Goal: Task Accomplishment & Management: Manage account settings

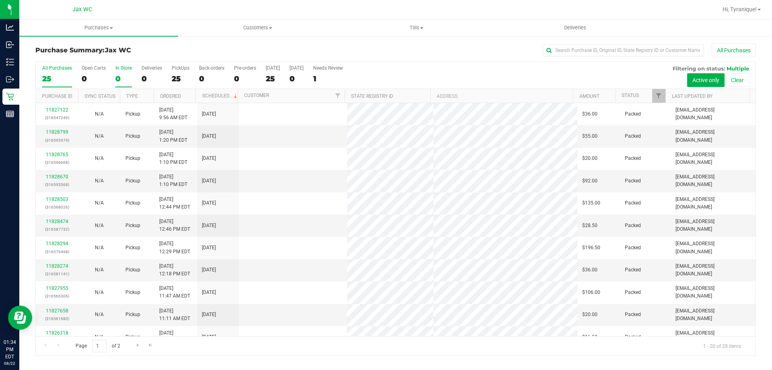
click at [122, 79] on div "0" at bounding box center [123, 78] width 16 height 9
click at [0, 0] on input "In Store 0" at bounding box center [0, 0] width 0 height 0
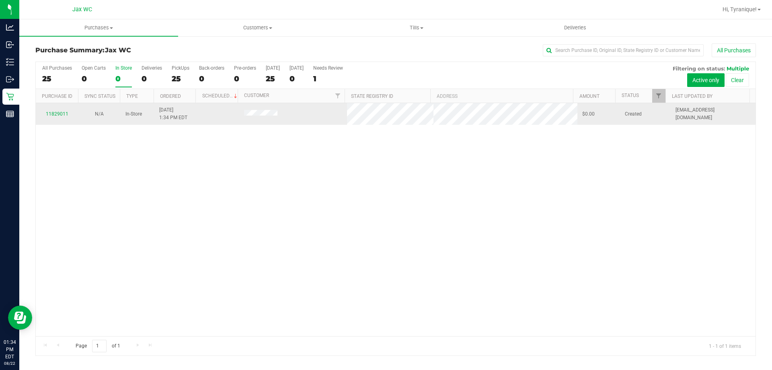
click at [57, 118] on td "11829011" at bounding box center [57, 114] width 42 height 22
click at [57, 114] on link "11829011" at bounding box center [57, 114] width 23 height 6
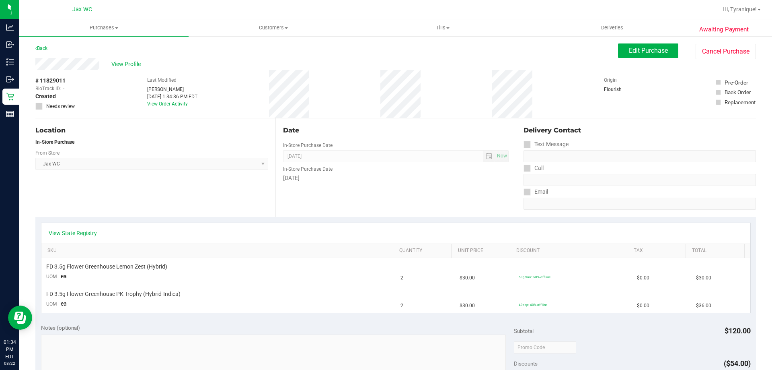
click at [92, 231] on link "View State Registry" at bounding box center [73, 233] width 48 height 8
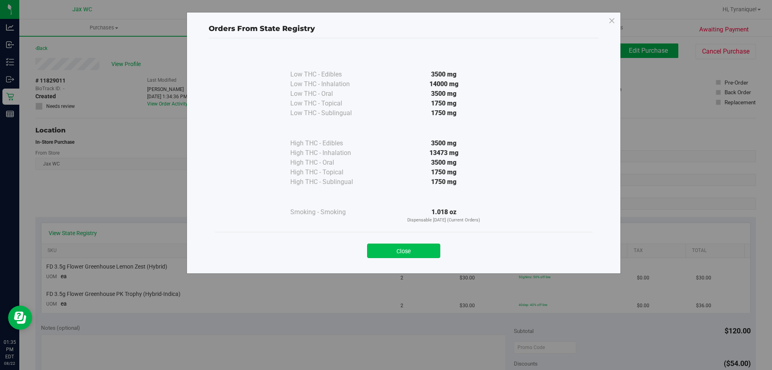
click at [422, 248] on button "Close" at bounding box center [403, 250] width 73 height 14
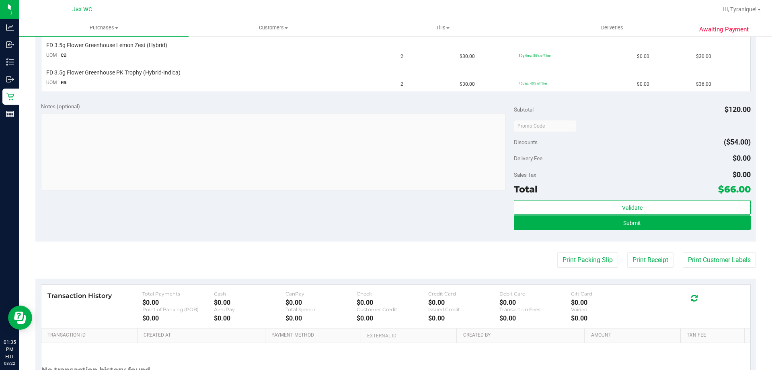
scroll to position [296, 0]
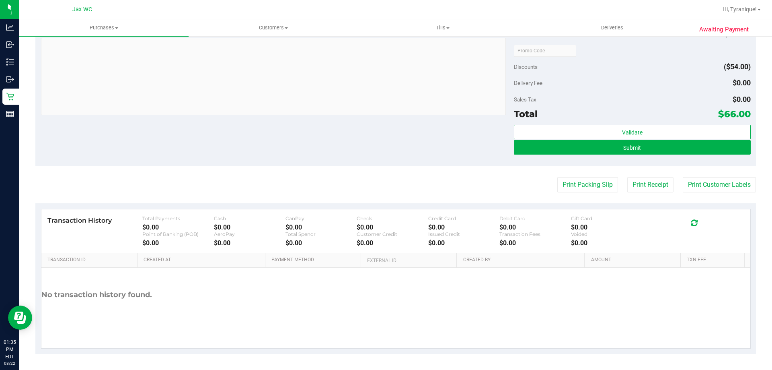
click at [439, 128] on div "Notes (optional) Subtotal $120.00 Discounts ($54.00) Delivery Fee $0.00 Sales T…" at bounding box center [395, 93] width 721 height 145
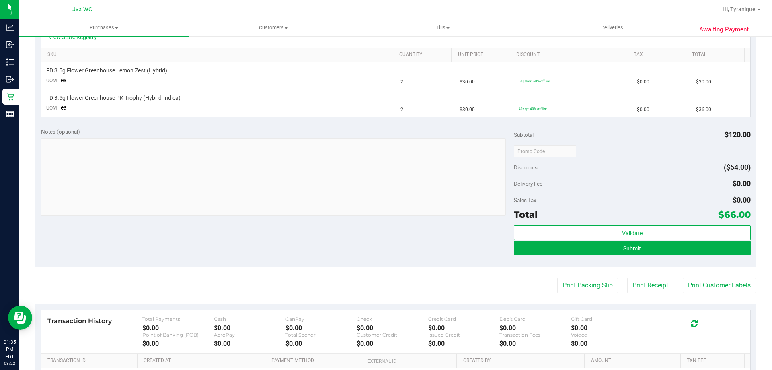
scroll to position [296, 0]
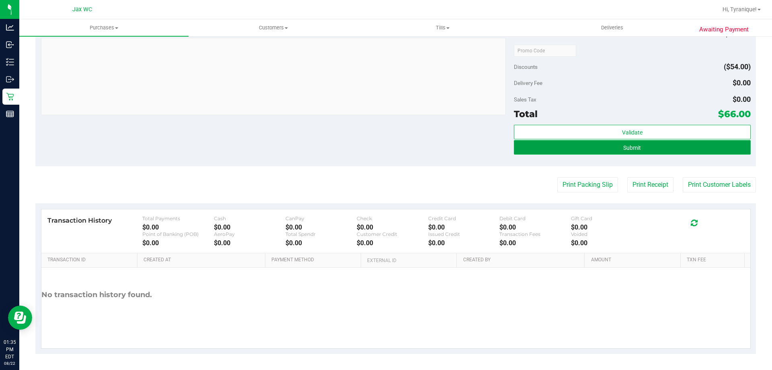
click at [603, 143] on button "Submit" at bounding box center [632, 147] width 236 height 14
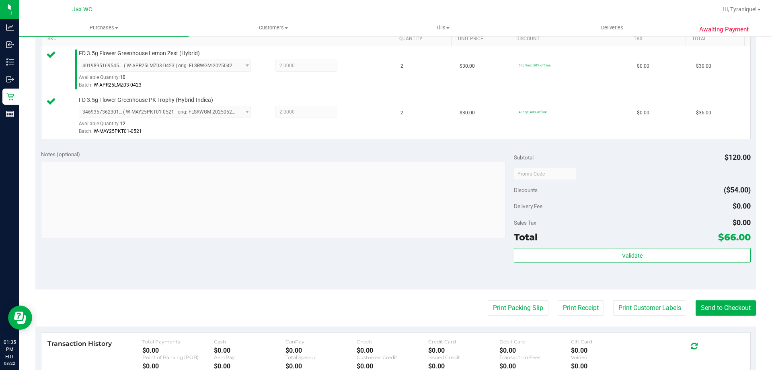
scroll to position [335, 0]
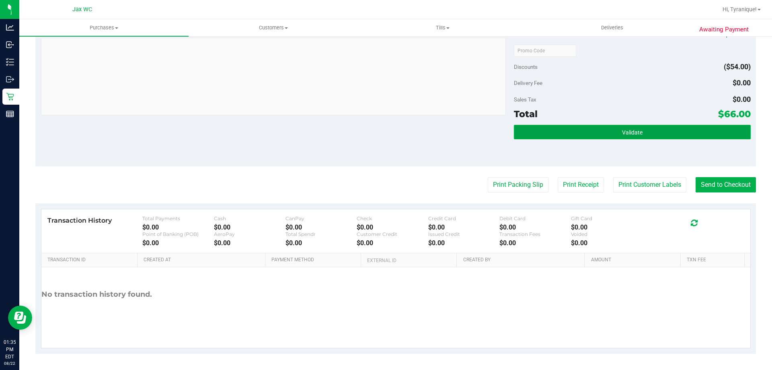
click at [652, 128] on button "Validate" at bounding box center [632, 132] width 236 height 14
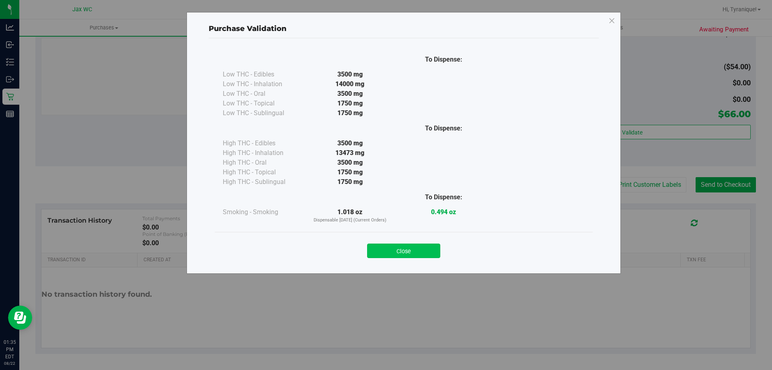
click at [404, 251] on button "Close" at bounding box center [403, 250] width 73 height 14
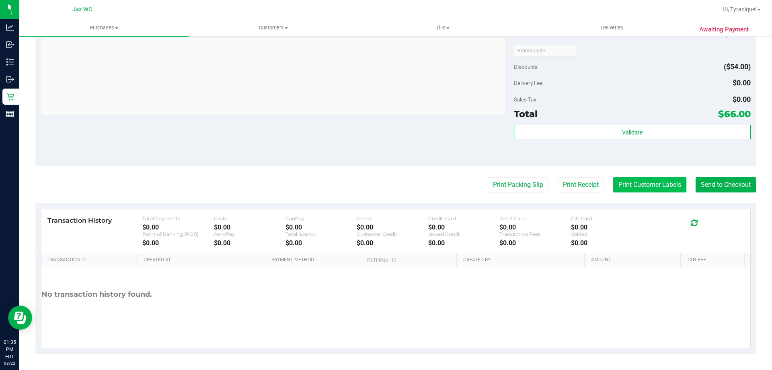
click at [643, 179] on button "Print Customer Labels" at bounding box center [649, 184] width 73 height 15
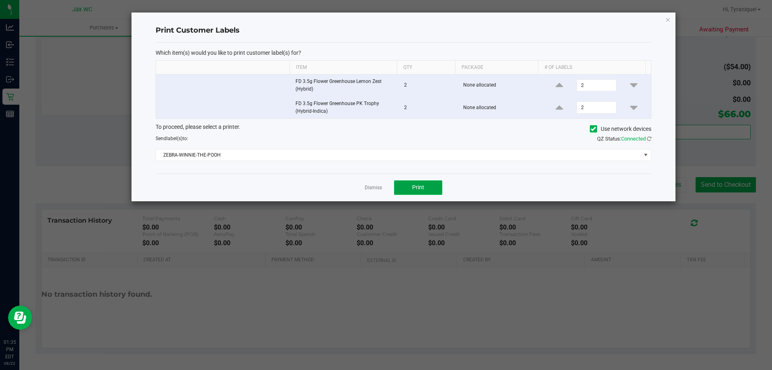
click at [407, 187] on button "Print" at bounding box center [418, 187] width 48 height 14
click at [378, 185] on link "Dismiss" at bounding box center [373, 187] width 17 height 7
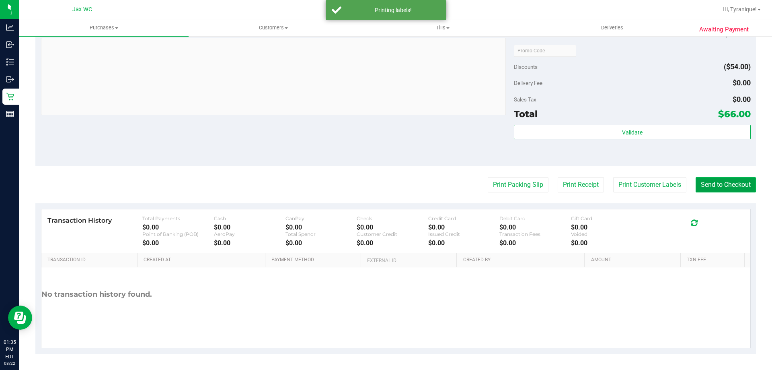
click at [727, 184] on button "Send to Checkout" at bounding box center [726, 184] width 60 height 15
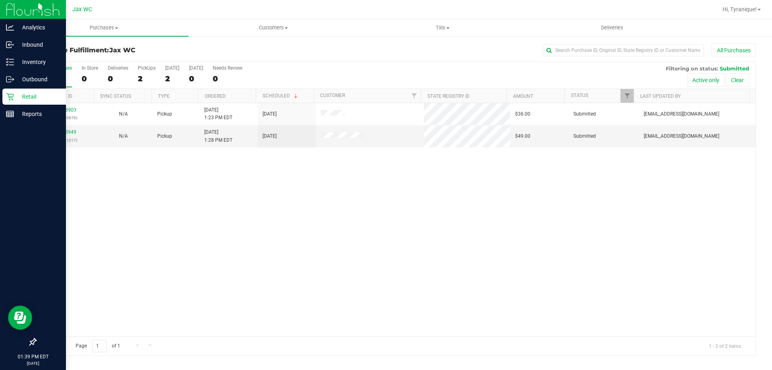
click at [23, 96] on p "Retail" at bounding box center [38, 97] width 48 height 10
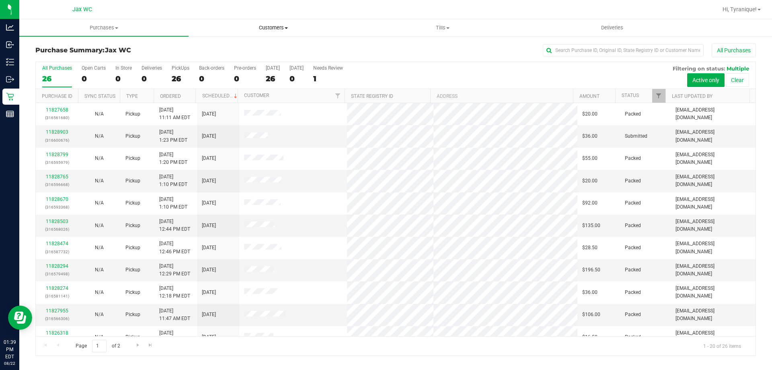
click at [290, 21] on uib-tab-heading "Customers All customers Add a new customer All physicians" at bounding box center [273, 28] width 169 height 16
click at [239, 48] on span "All customers" at bounding box center [218, 48] width 58 height 7
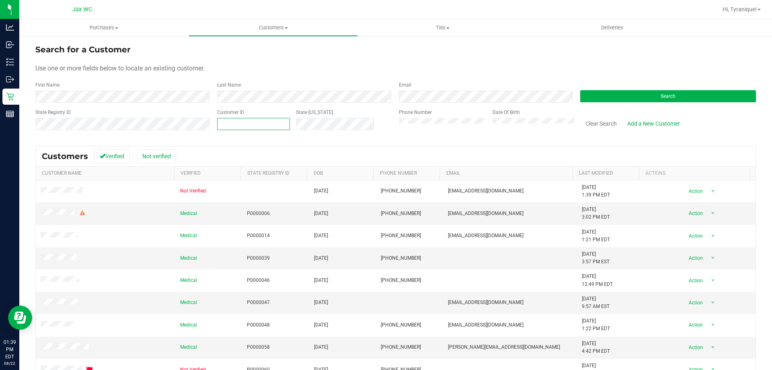
click at [247, 125] on span at bounding box center [253, 124] width 73 height 12
paste input "71889"
type input "71889"
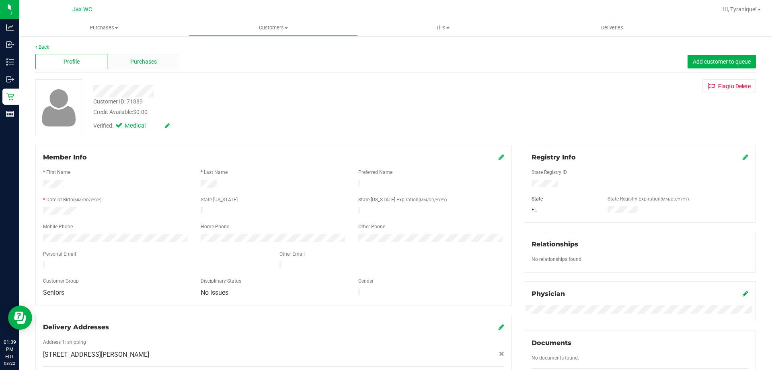
click at [156, 62] on div "Purchases" at bounding box center [143, 61] width 72 height 15
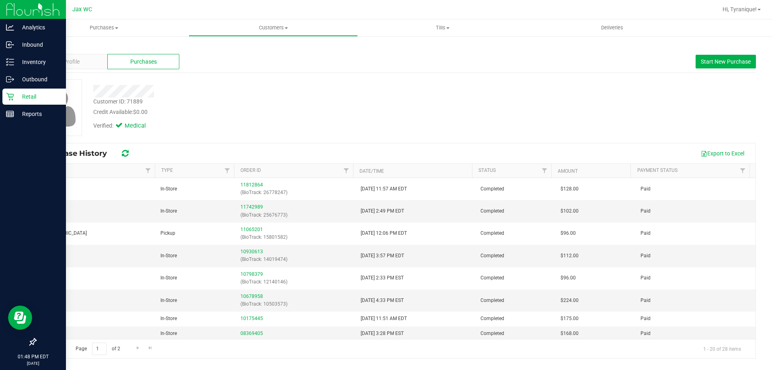
click at [6, 99] on div "Retail" at bounding box center [34, 96] width 64 height 16
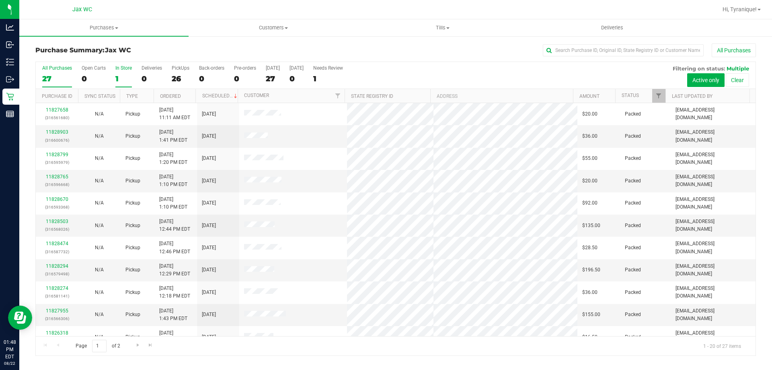
click at [120, 74] on div "1" at bounding box center [123, 78] width 16 height 9
click at [0, 0] on input "In Store 1" at bounding box center [0, 0] width 0 height 0
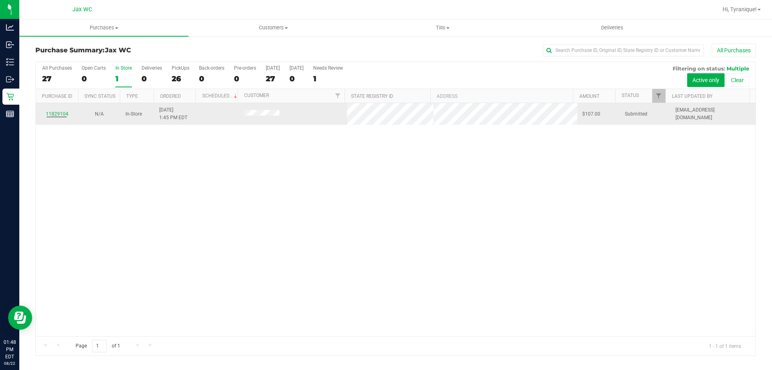
click at [59, 107] on td "11829104" at bounding box center [57, 114] width 42 height 22
click at [62, 112] on link "11829104" at bounding box center [57, 114] width 23 height 6
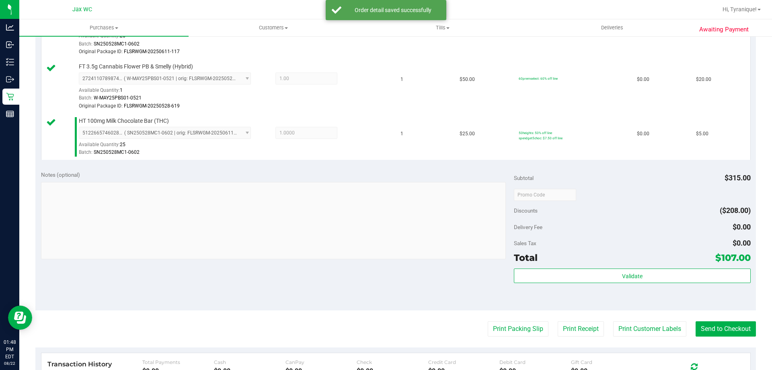
scroll to position [402, 0]
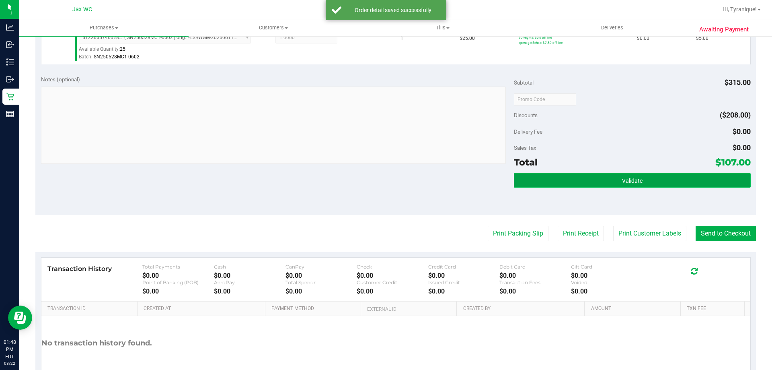
click at [671, 183] on button "Validate" at bounding box center [632, 180] width 236 height 14
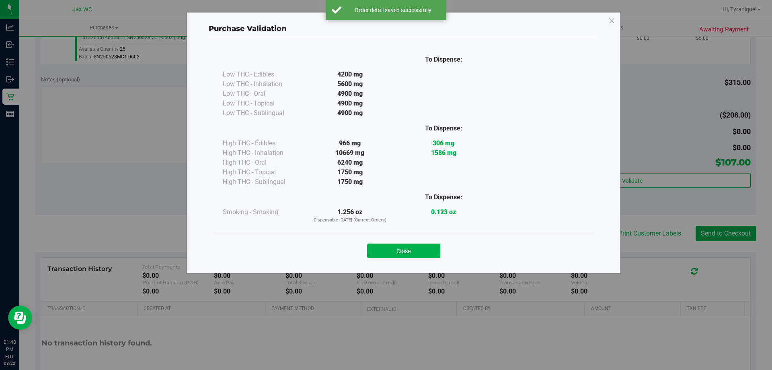
click at [651, 222] on div "Purchase Validation To Dispense: Low THC - Edibles 4200 mg" at bounding box center [389, 185] width 778 height 370
click at [436, 248] on button "Close" at bounding box center [403, 250] width 73 height 14
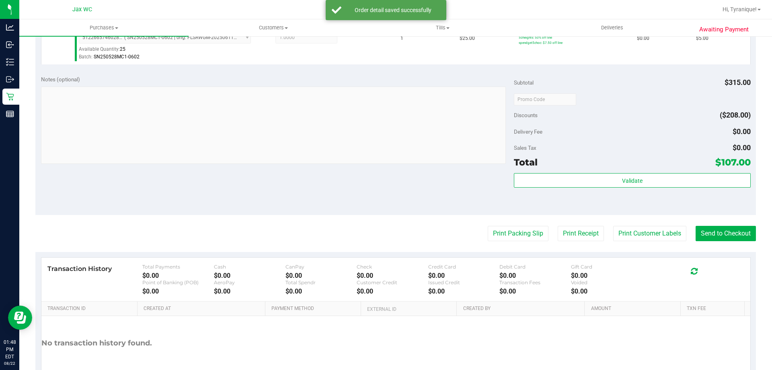
click at [668, 225] on purchase-details "Back Edit Purchase Cancel Purchase View Profile # 11829104 BioTrack ID: - Submi…" at bounding box center [395, 21] width 721 height 761
click at [665, 229] on button "Print Customer Labels" at bounding box center [649, 233] width 73 height 15
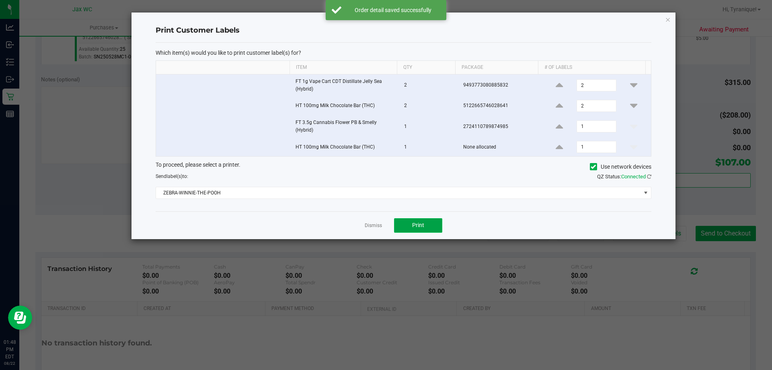
click at [428, 223] on button "Print" at bounding box center [418, 225] width 48 height 14
click at [377, 226] on link "Dismiss" at bounding box center [373, 225] width 17 height 7
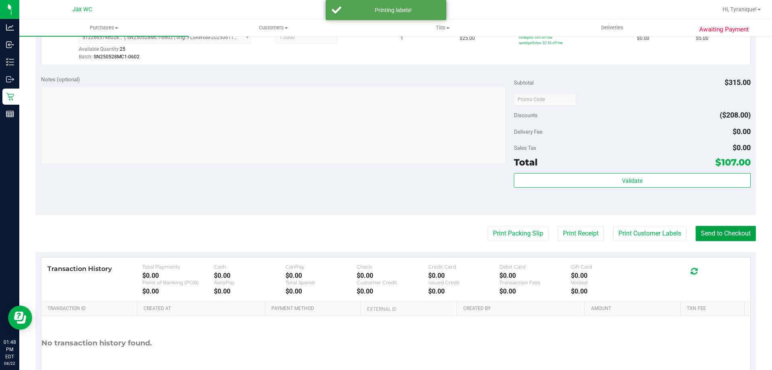
click at [715, 230] on button "Send to Checkout" at bounding box center [726, 233] width 60 height 15
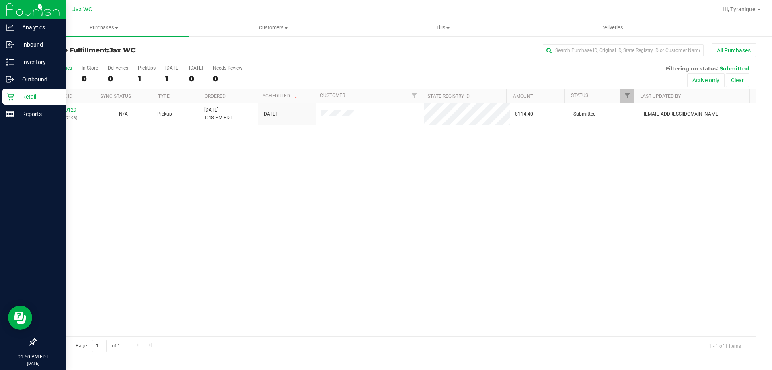
click at [10, 96] on icon at bounding box center [10, 96] width 8 height 8
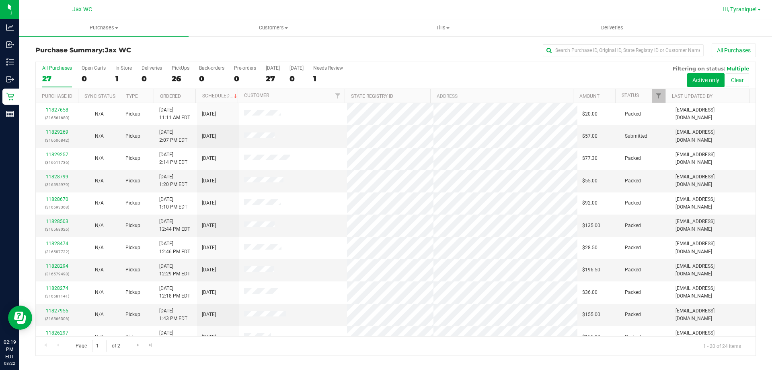
click at [734, 12] on span "Hi, Tyranique!" at bounding box center [740, 9] width 34 height 6
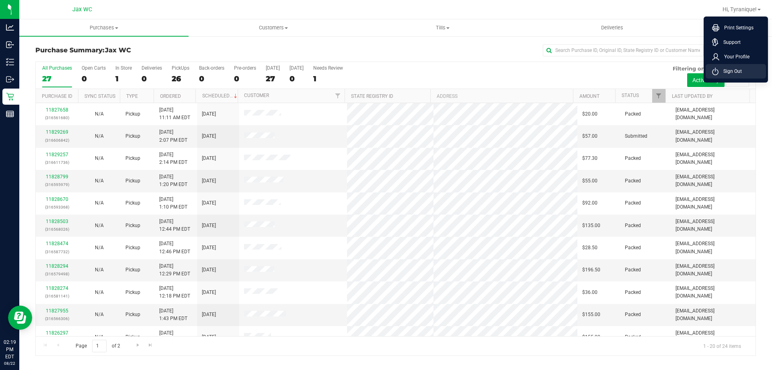
click at [724, 73] on span "Sign Out" at bounding box center [730, 71] width 23 height 8
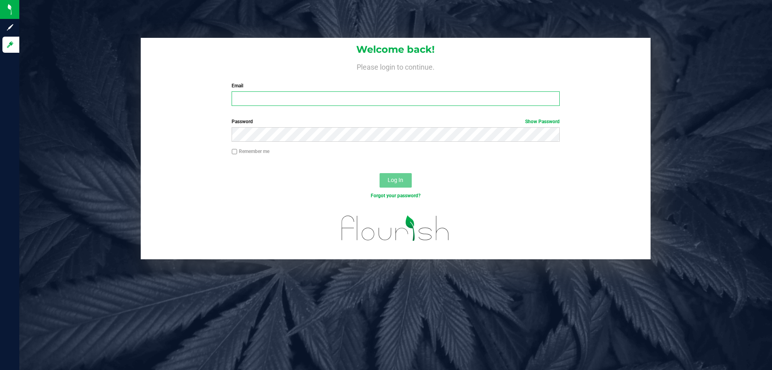
click at [276, 103] on input "Email" at bounding box center [396, 98] width 328 height 14
type input "[EMAIL_ADDRESS][DOMAIN_NAME]"
click at [380, 173] on button "Log In" at bounding box center [396, 180] width 32 height 14
